Goal: Information Seeking & Learning: Check status

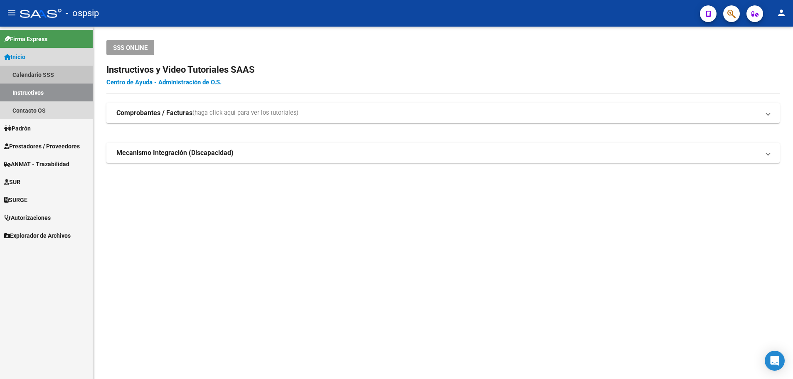
click at [40, 71] on link "Calendario SSS" at bounding box center [46, 75] width 93 height 18
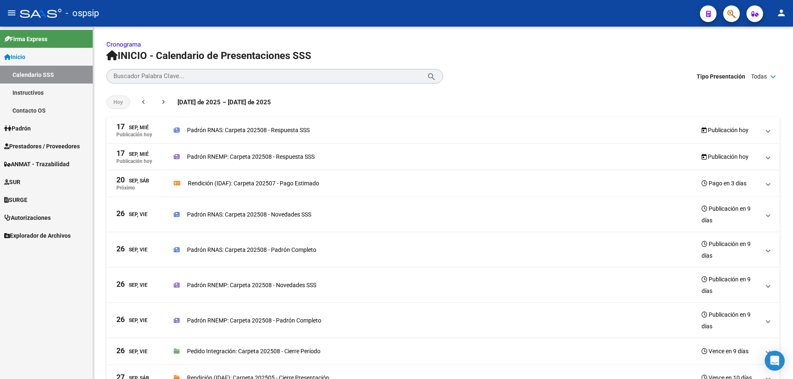
click at [39, 89] on link "Instructivos" at bounding box center [46, 93] width 93 height 18
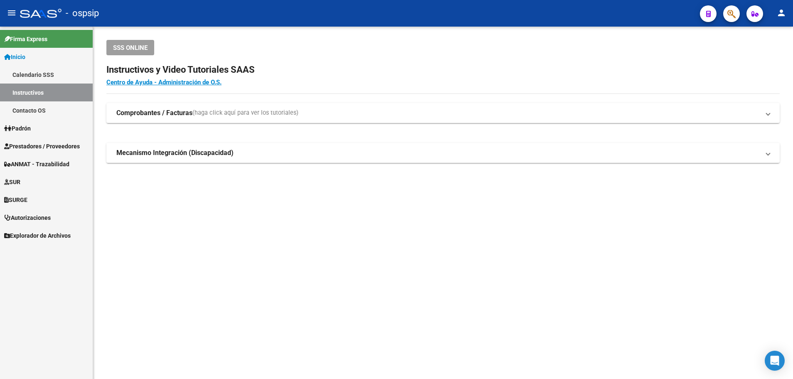
click at [51, 143] on span "Prestadores / Proveedores" at bounding box center [42, 146] width 76 height 9
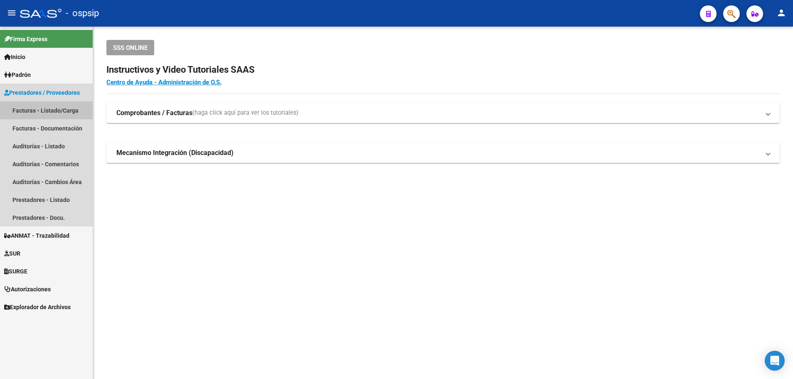
click at [50, 109] on link "Facturas - Listado/Carga" at bounding box center [46, 110] width 93 height 18
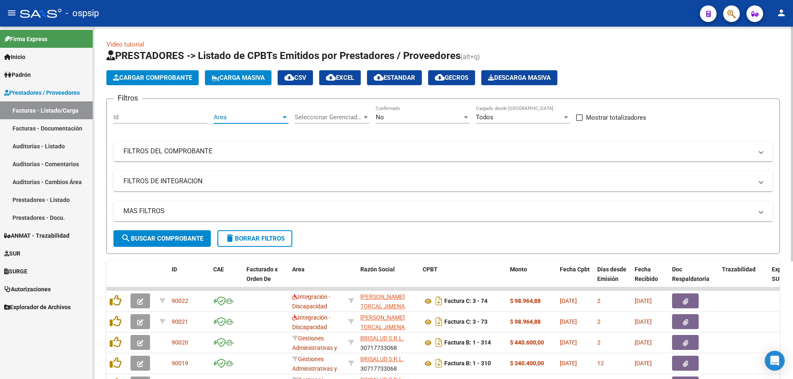
click at [284, 117] on div at bounding box center [285, 117] width 4 height 2
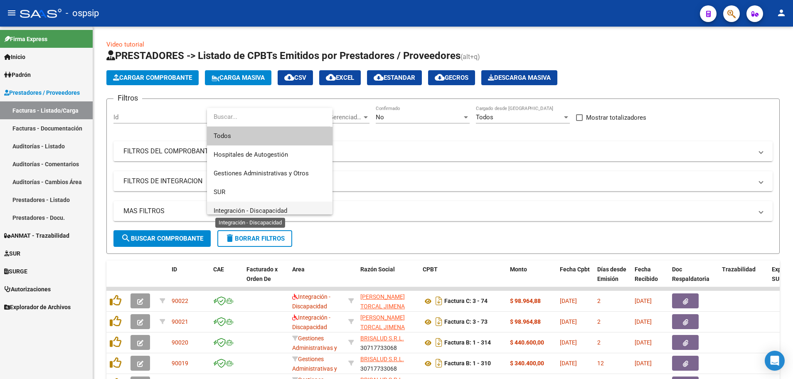
click at [273, 207] on span "Integración - Discapacidad" at bounding box center [251, 210] width 74 height 7
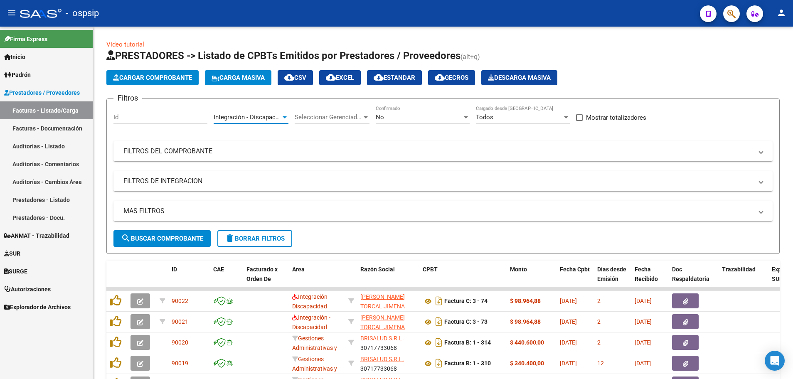
scroll to position [6, 0]
click at [466, 115] on div at bounding box center [465, 117] width 7 height 7
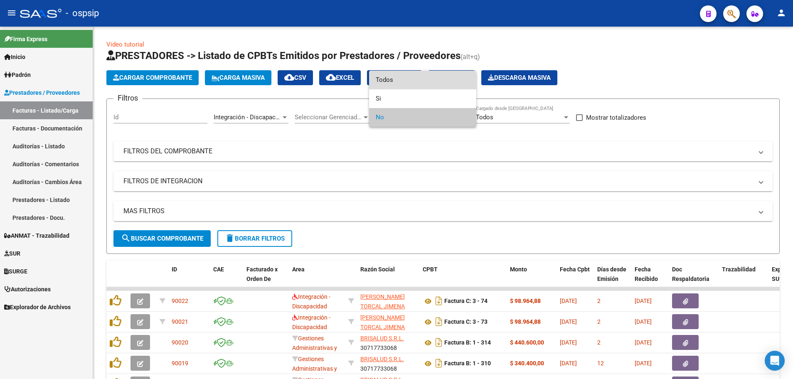
click at [445, 79] on span "Todos" at bounding box center [423, 80] width 94 height 19
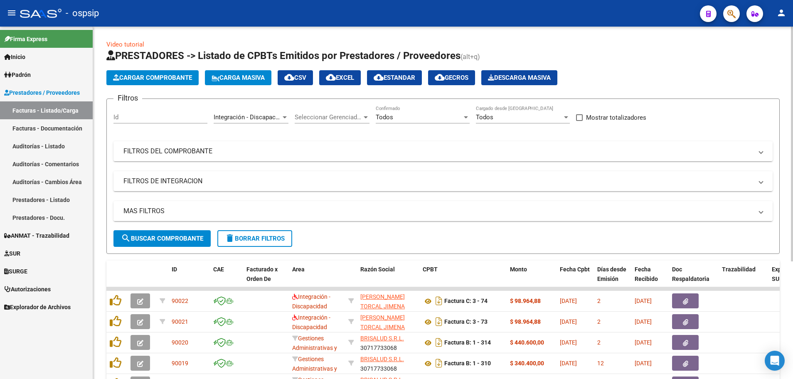
click at [164, 212] on mat-panel-title "MAS FILTROS" at bounding box center [437, 211] width 629 height 9
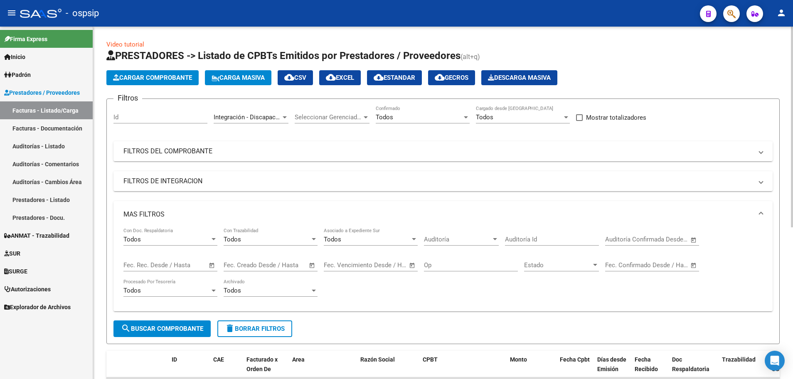
click at [210, 265] on span "Open calendar" at bounding box center [212, 266] width 20 height 20
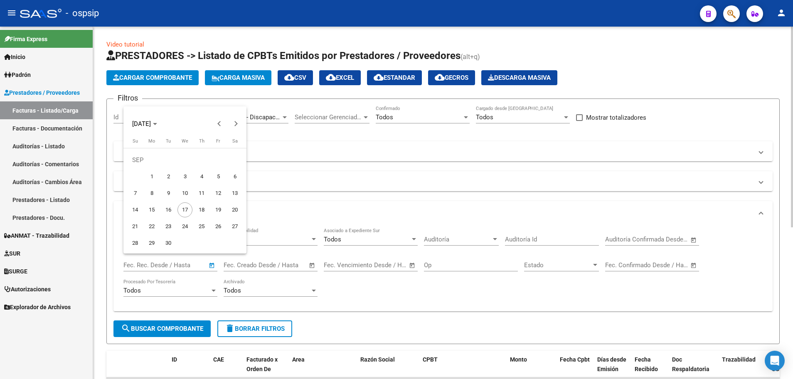
drag, startPoint x: 727, startPoint y: 123, endPoint x: 712, endPoint y: 125, distance: 15.1
click at [727, 123] on div at bounding box center [396, 189] width 793 height 379
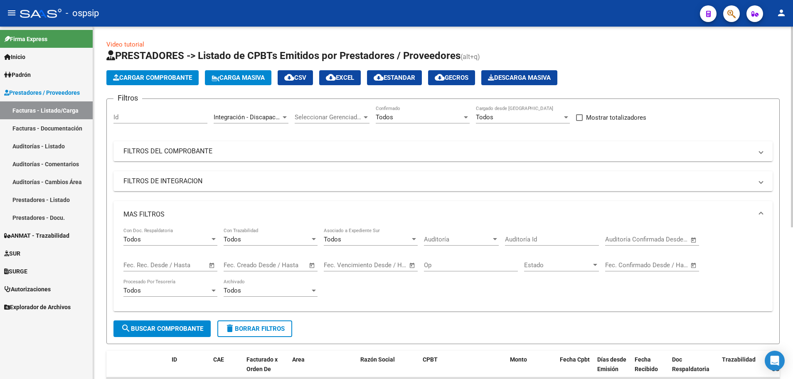
click at [212, 265] on span "Open calendar" at bounding box center [212, 266] width 20 height 20
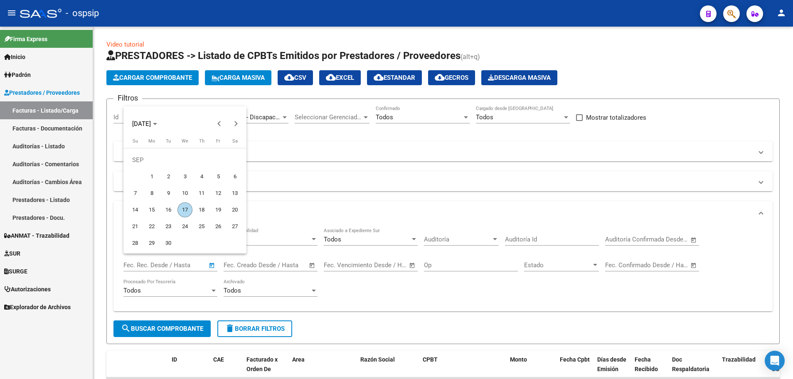
click at [168, 210] on span "16" at bounding box center [168, 209] width 15 height 15
type input "[DATE]"
click at [168, 210] on span "16" at bounding box center [168, 209] width 15 height 15
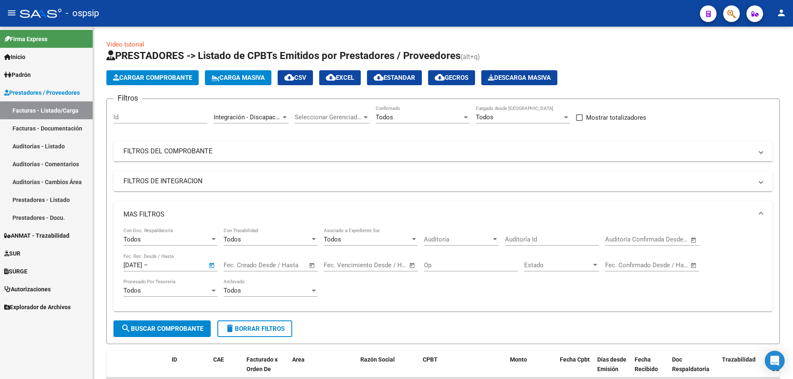
type input "[DATE]"
click at [173, 330] on span "search Buscar Comprobante" at bounding box center [162, 328] width 82 height 7
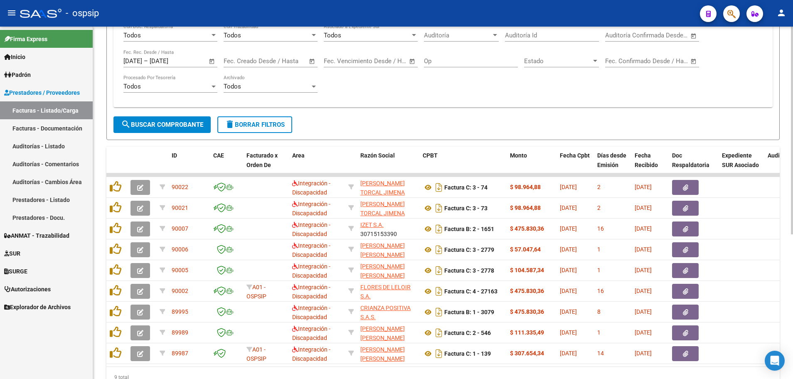
scroll to position [246, 0]
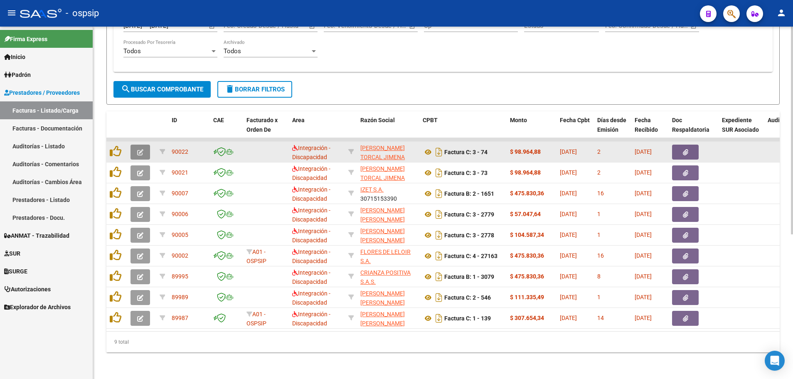
click at [133, 147] on button "button" at bounding box center [140, 152] width 20 height 15
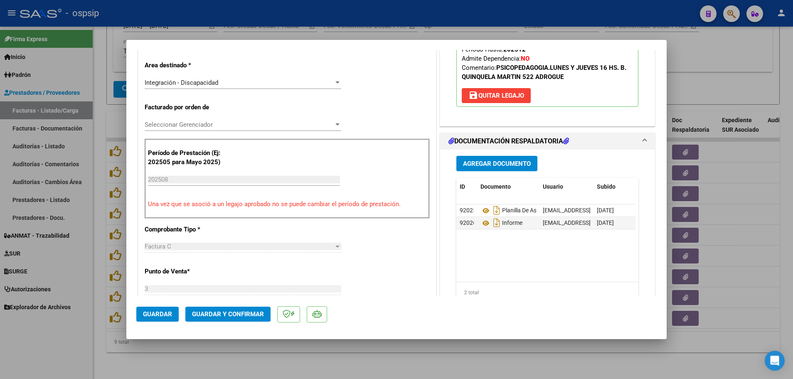
scroll to position [208, 0]
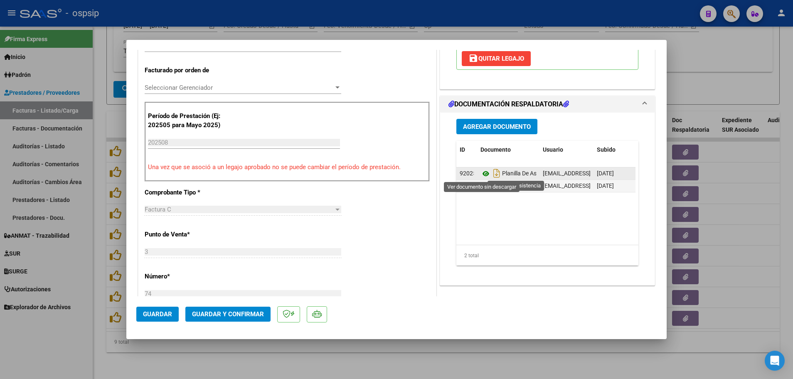
click at [481, 172] on icon at bounding box center [485, 174] width 11 height 10
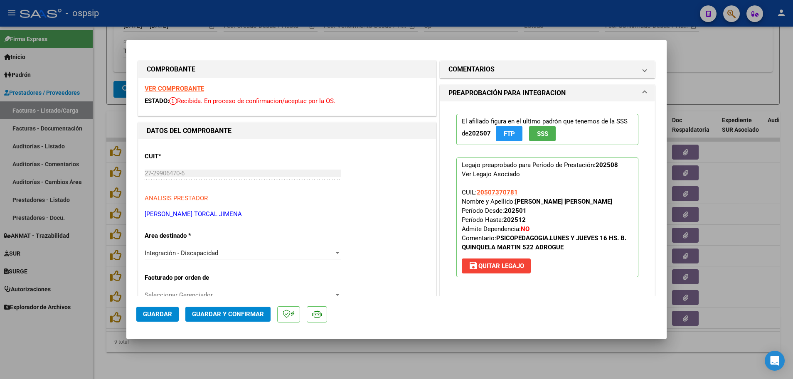
scroll to position [0, 0]
click at [170, 87] on strong "VER COMPROBANTE" at bounding box center [174, 88] width 59 height 7
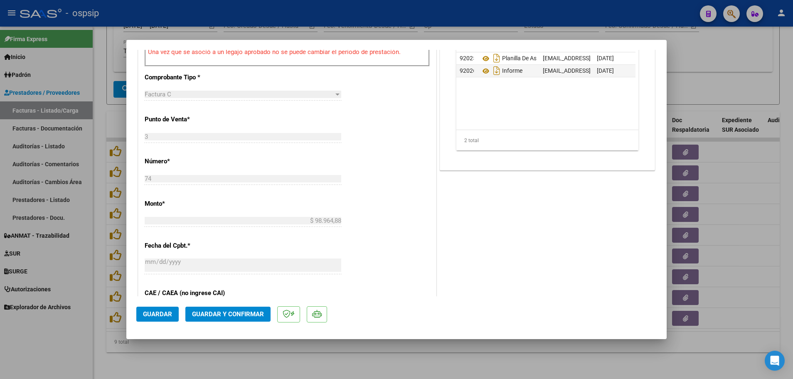
scroll to position [332, 0]
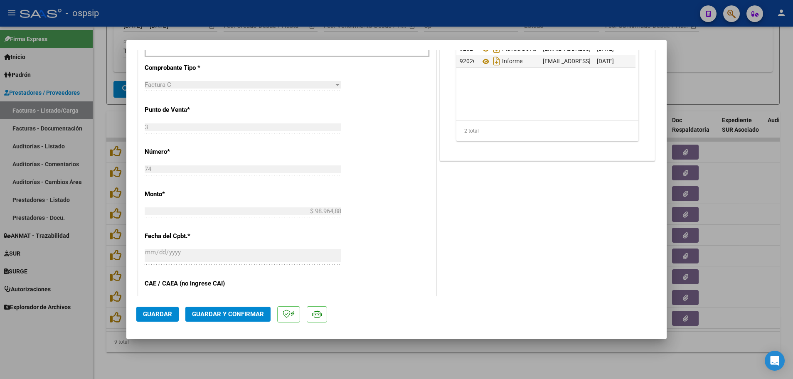
click at [102, 199] on div at bounding box center [396, 189] width 793 height 379
type input "$ 0,00"
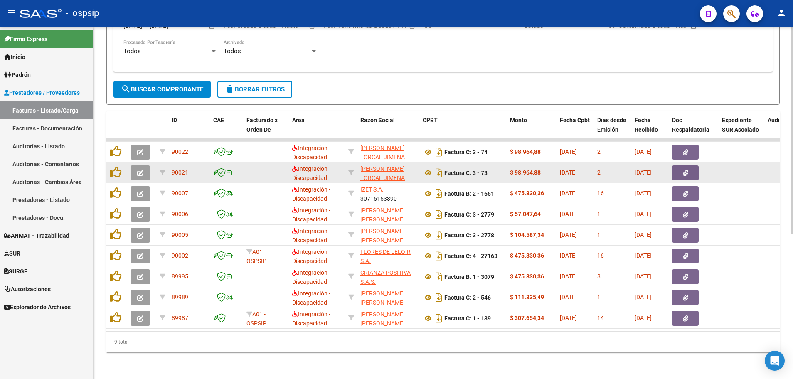
click at [135, 168] on button "button" at bounding box center [140, 172] width 20 height 15
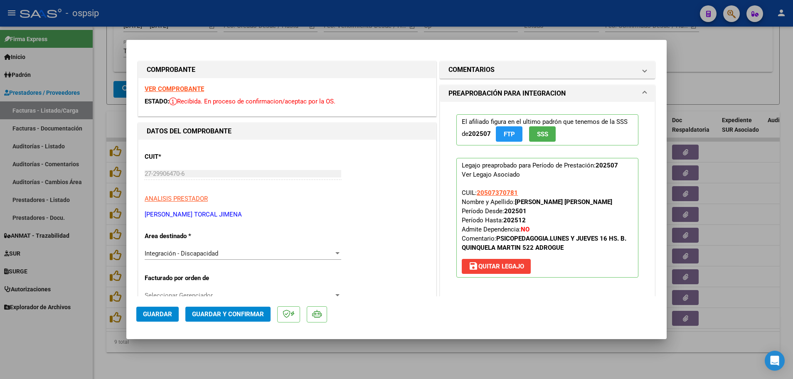
click at [176, 88] on strong "VER COMPROBANTE" at bounding box center [174, 88] width 59 height 7
click at [188, 91] on strong "VER COMPROBANTE" at bounding box center [174, 88] width 59 height 7
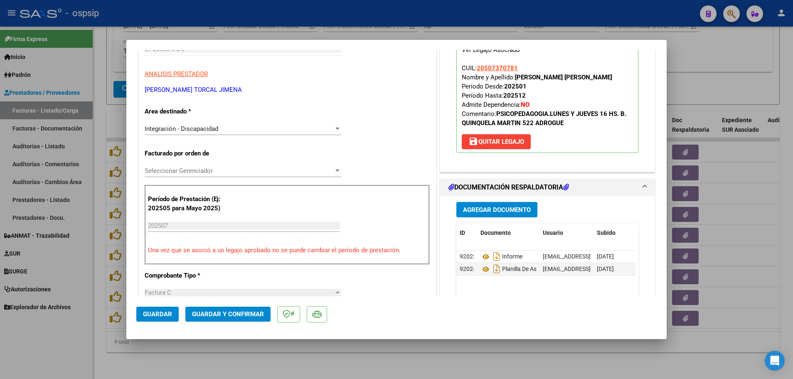
scroll to position [208, 0]
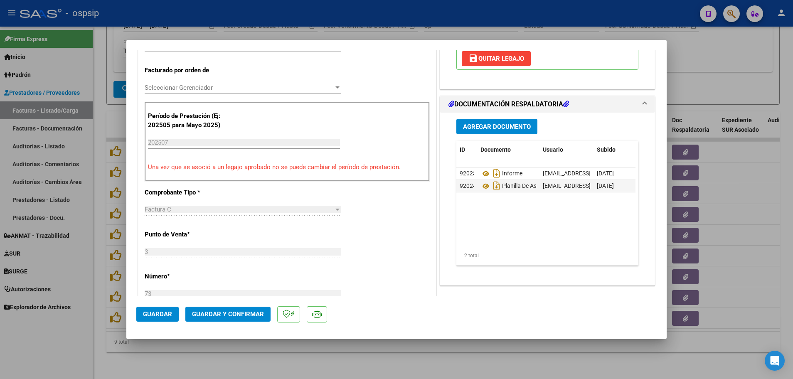
click at [102, 248] on div at bounding box center [396, 189] width 793 height 379
type input "$ 0,00"
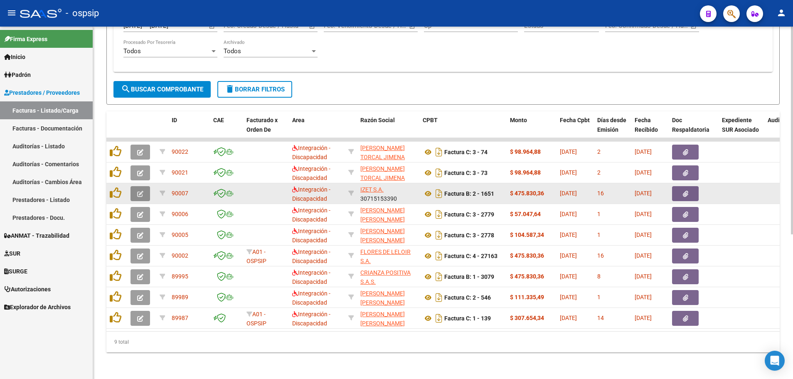
click at [132, 189] on button "button" at bounding box center [140, 193] width 20 height 15
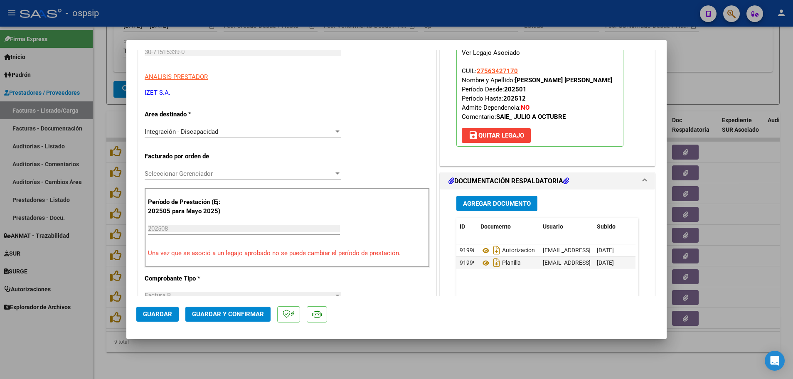
scroll to position [125, 0]
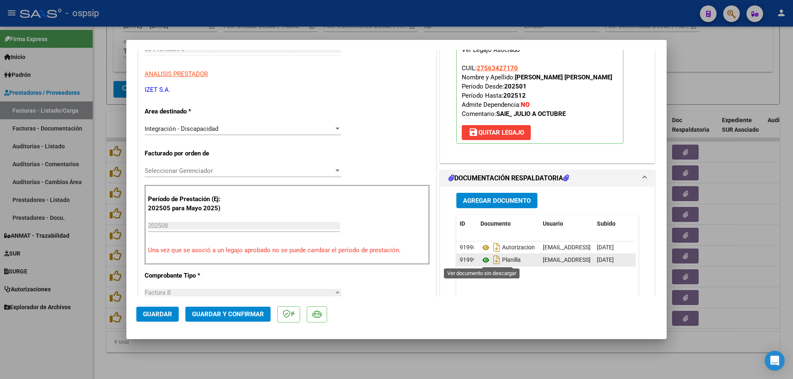
click at [483, 262] on icon at bounding box center [485, 260] width 11 height 10
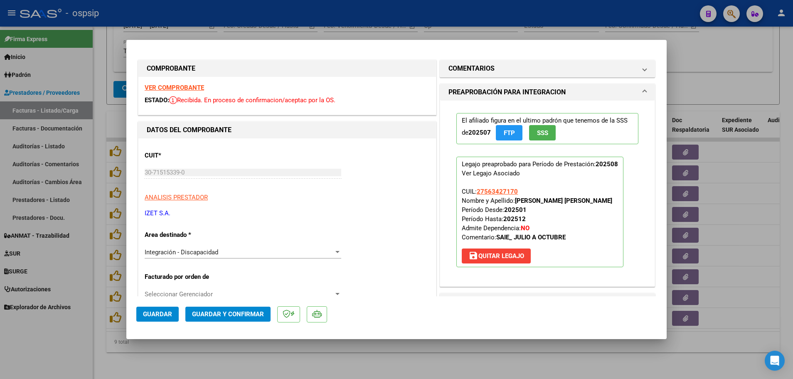
scroll to position [0, 0]
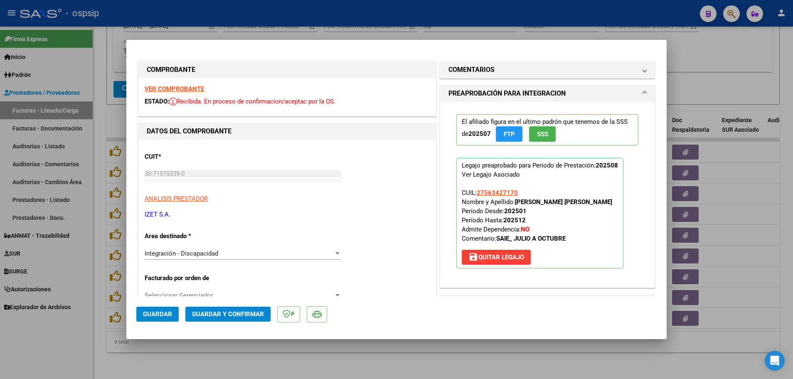
click at [193, 88] on strong "VER COMPROBANTE" at bounding box center [174, 88] width 59 height 7
click at [194, 89] on strong "VER COMPROBANTE" at bounding box center [174, 88] width 59 height 7
click at [98, 242] on div at bounding box center [396, 189] width 793 height 379
type input "$ 0,00"
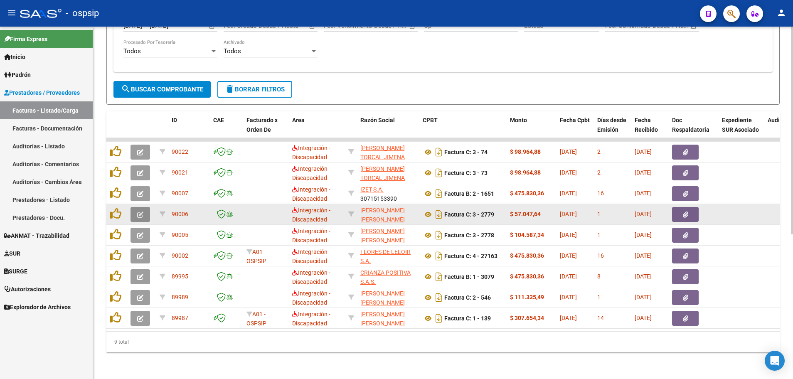
click at [136, 208] on button "button" at bounding box center [140, 214] width 20 height 15
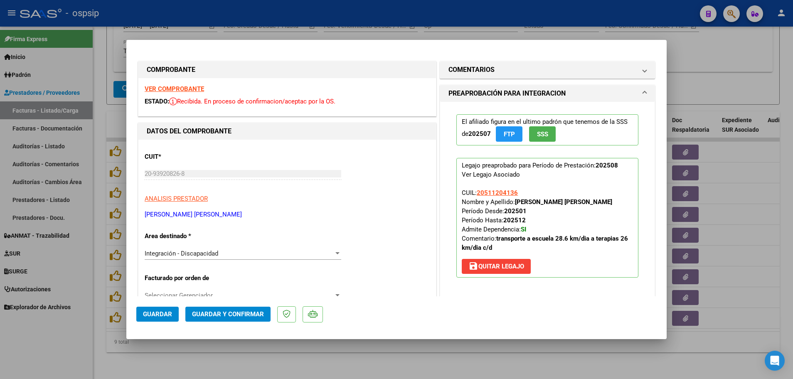
click at [101, 167] on div at bounding box center [396, 189] width 793 height 379
type input "$ 0,00"
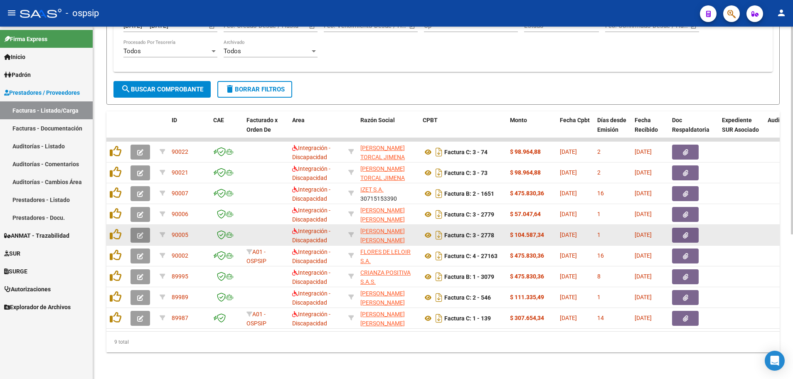
click at [133, 232] on button "button" at bounding box center [140, 235] width 20 height 15
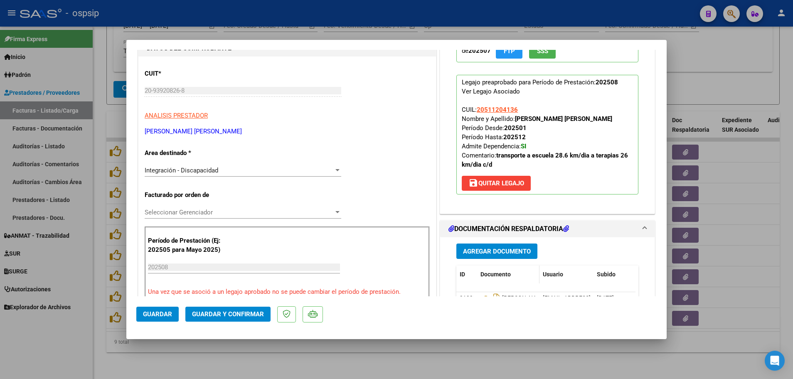
scroll to position [208, 0]
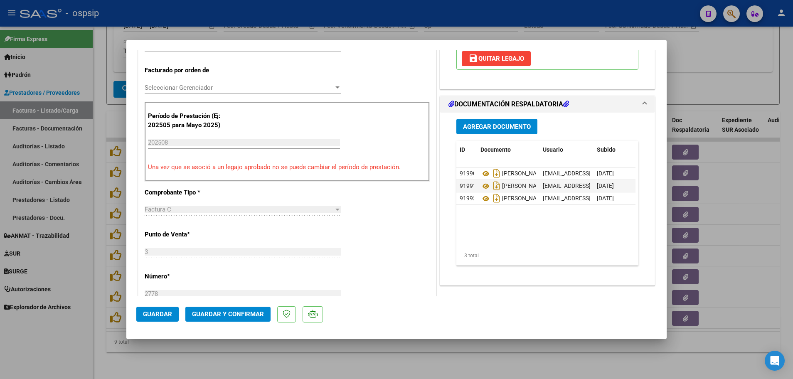
click at [96, 104] on div at bounding box center [396, 189] width 793 height 379
type input "$ 0,00"
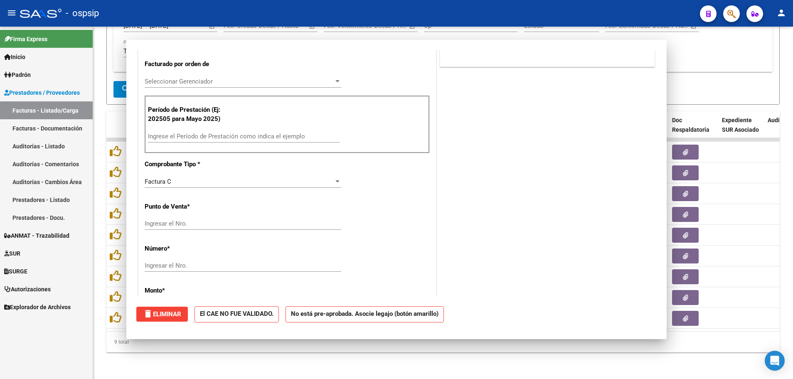
scroll to position [0, 0]
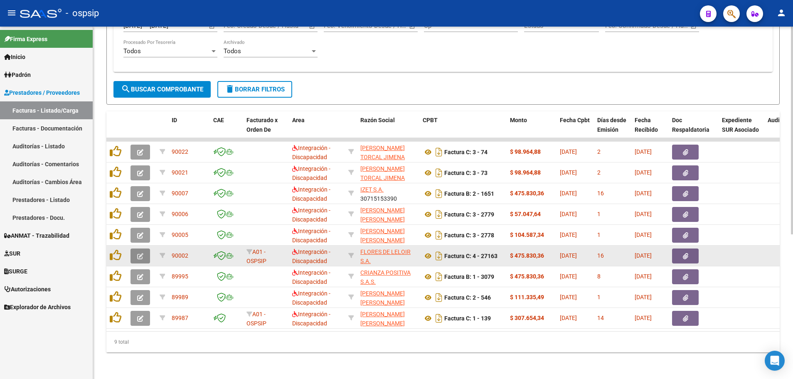
click at [134, 251] on button "button" at bounding box center [140, 255] width 20 height 15
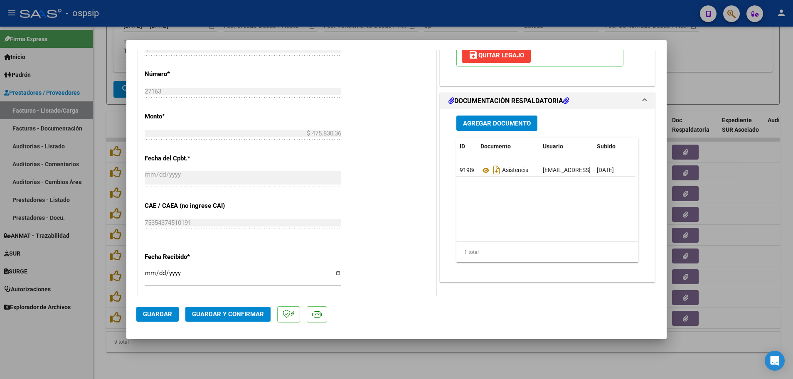
scroll to position [415, 0]
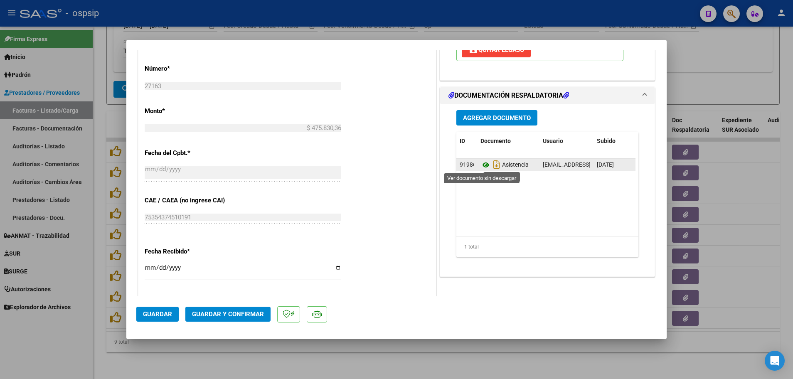
click at [481, 163] on icon at bounding box center [485, 165] width 11 height 10
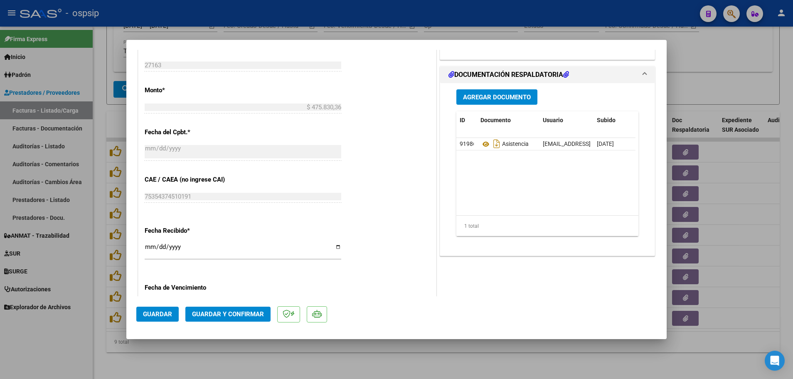
scroll to position [432, 0]
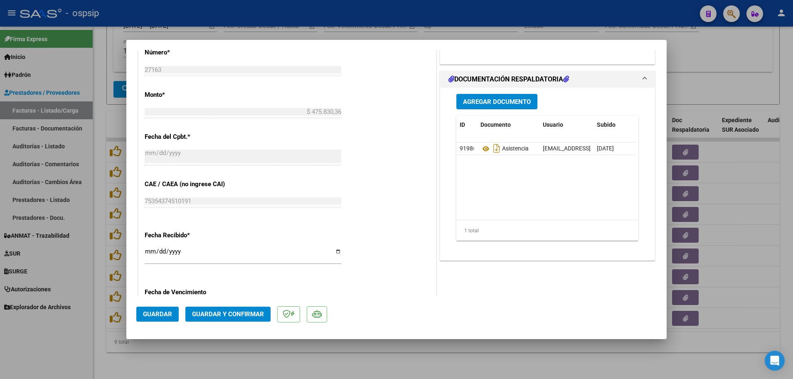
click at [95, 217] on div at bounding box center [396, 189] width 793 height 379
type input "$ 0,00"
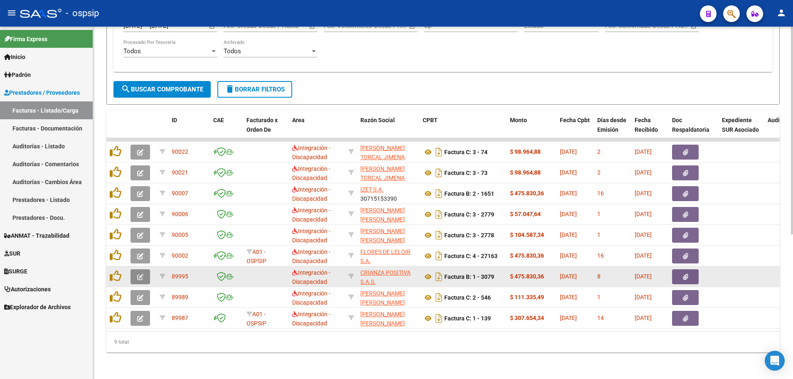
click at [134, 273] on button "button" at bounding box center [140, 276] width 20 height 15
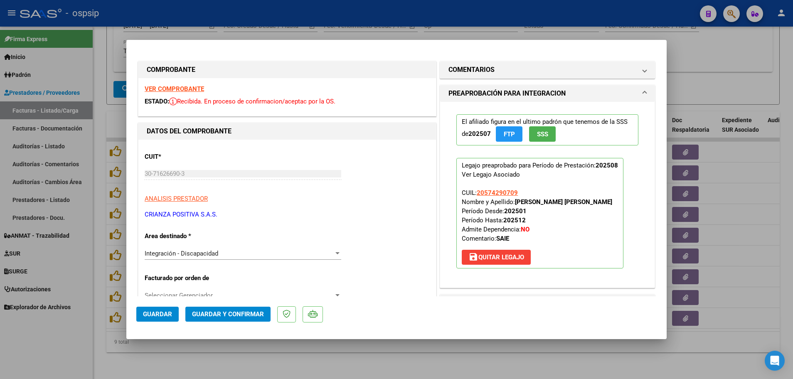
scroll to position [125, 0]
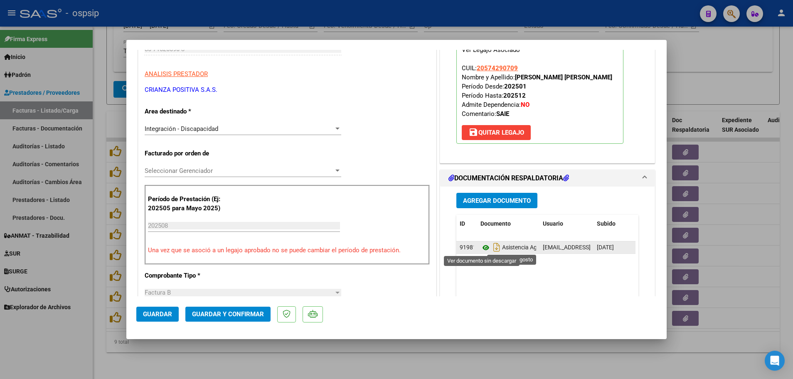
click at [482, 249] on icon at bounding box center [485, 248] width 11 height 10
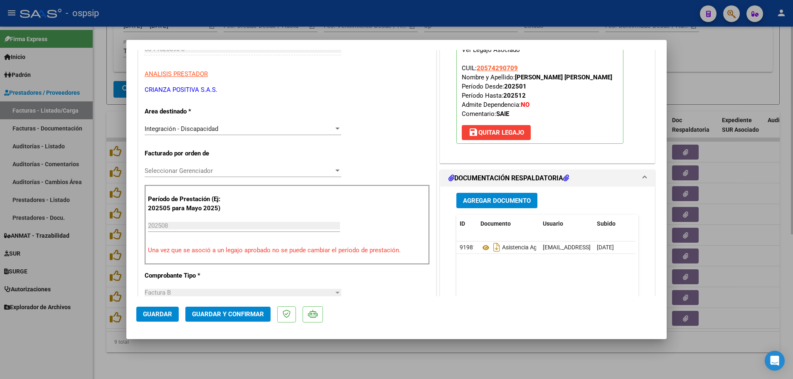
drag, startPoint x: 93, startPoint y: 237, endPoint x: 105, endPoint y: 233, distance: 12.5
click at [94, 237] on div at bounding box center [396, 189] width 793 height 379
type input "$ 0,00"
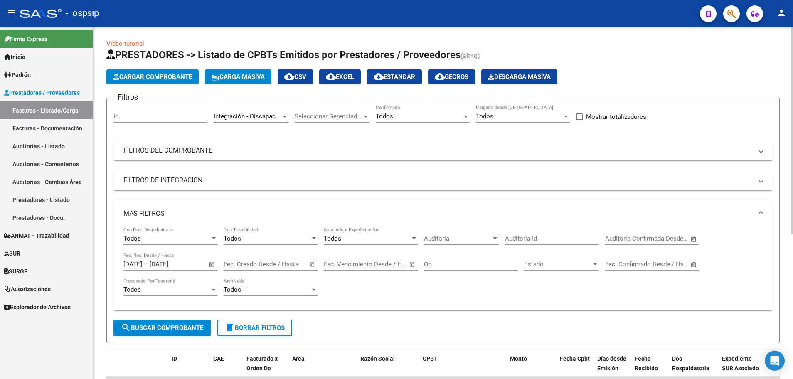
scroll to position [0, 0]
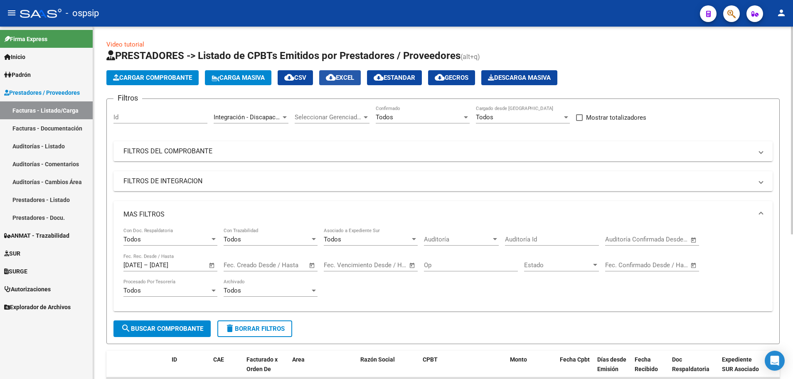
click at [348, 76] on span "cloud_download EXCEL" at bounding box center [340, 77] width 28 height 7
click at [306, 81] on span "cloud_download CSV" at bounding box center [295, 77] width 22 height 7
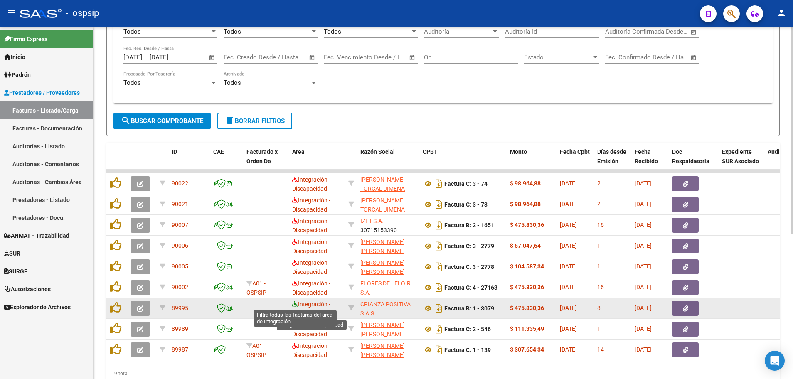
scroll to position [1, 0]
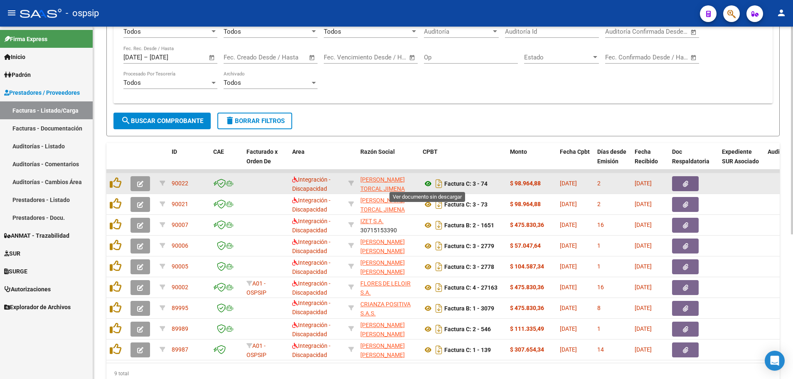
click at [427, 182] on icon at bounding box center [428, 184] width 11 height 10
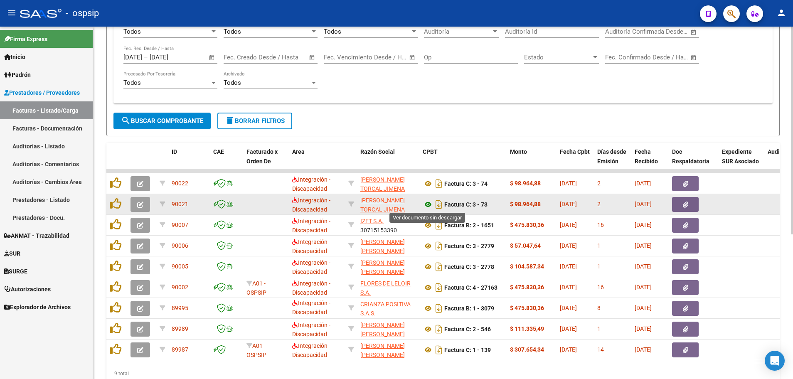
click at [427, 204] on icon at bounding box center [428, 204] width 11 height 10
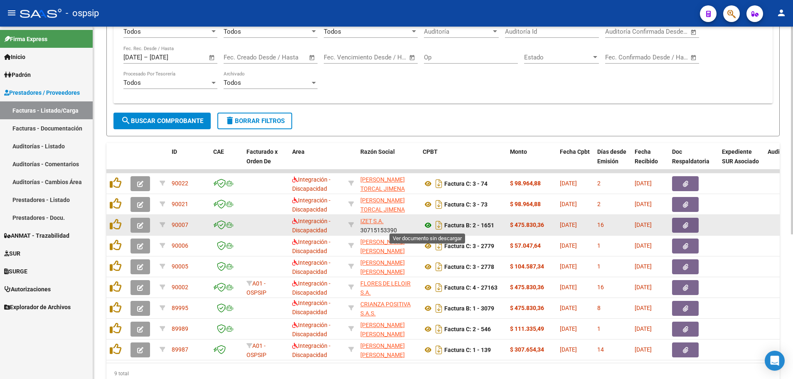
click at [429, 225] on icon at bounding box center [428, 225] width 11 height 10
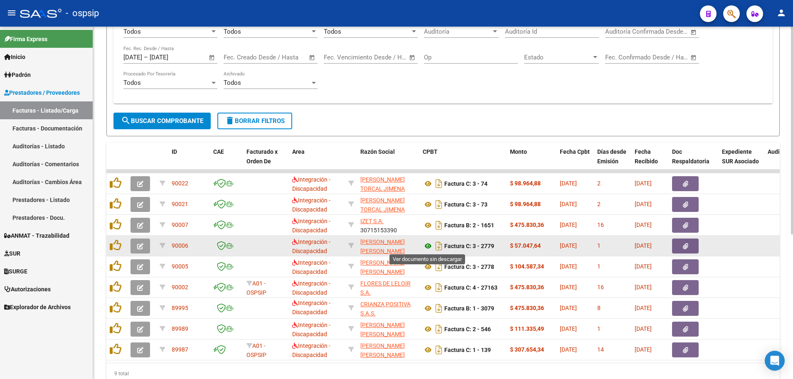
click at [425, 246] on icon at bounding box center [428, 246] width 11 height 10
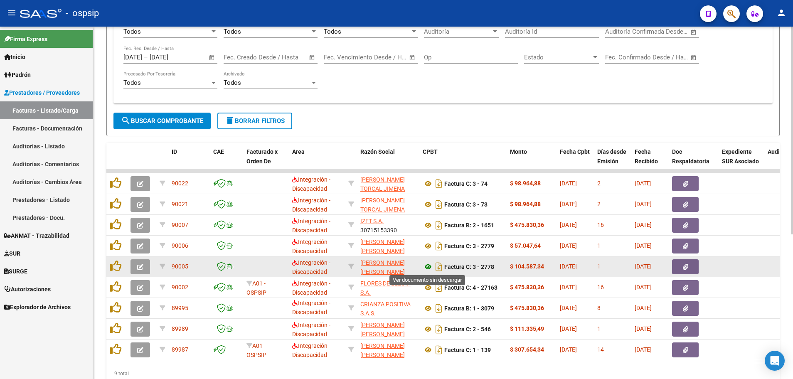
click at [426, 267] on icon at bounding box center [428, 267] width 11 height 10
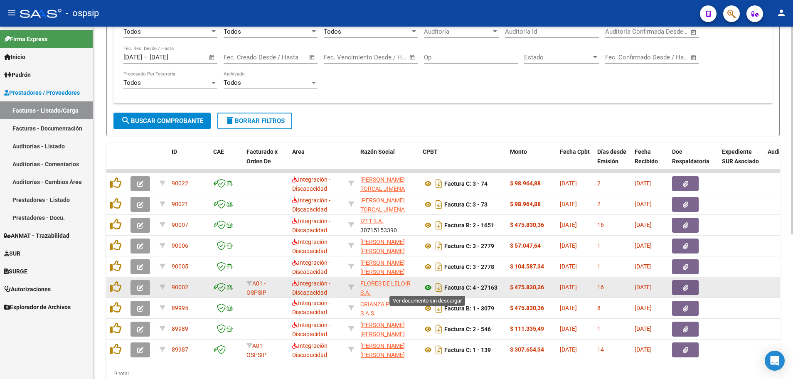
click at [425, 287] on icon at bounding box center [428, 288] width 11 height 10
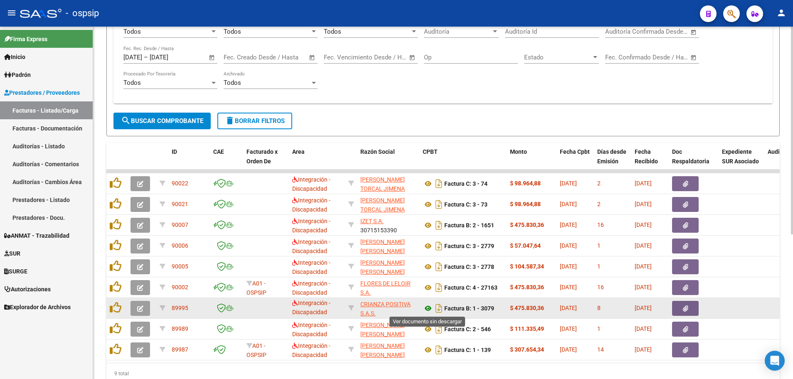
click at [427, 307] on icon at bounding box center [428, 308] width 11 height 10
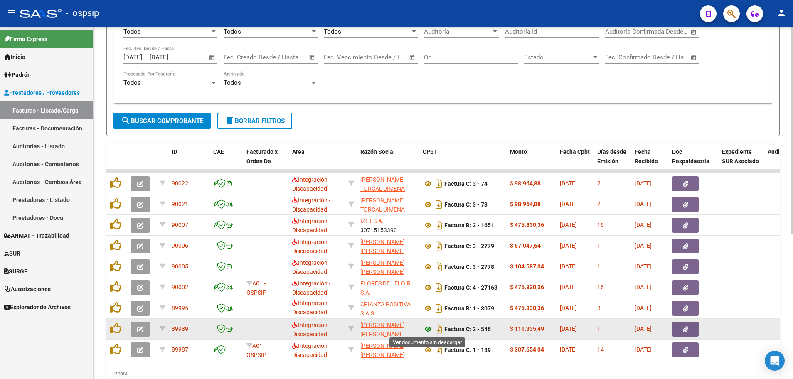
click at [427, 330] on icon at bounding box center [428, 329] width 11 height 10
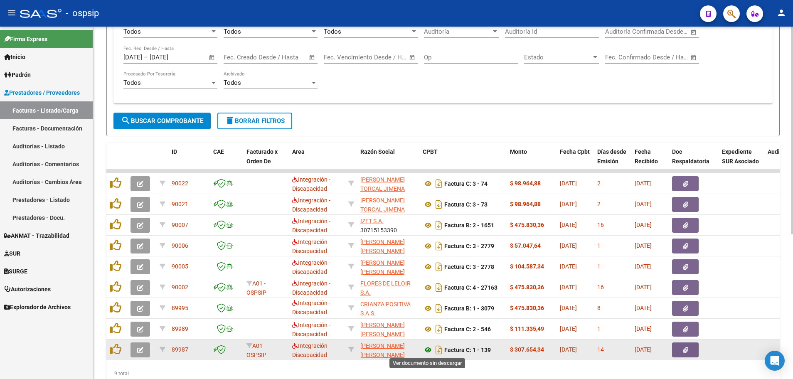
click at [426, 350] on icon at bounding box center [428, 350] width 11 height 10
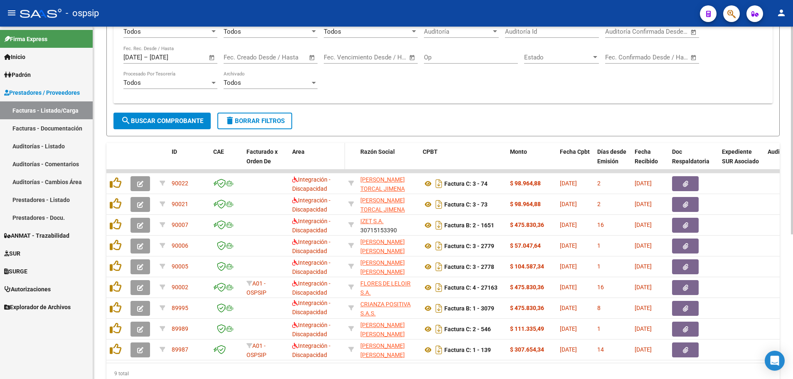
scroll to position [246, 0]
